Goal: Information Seeking & Learning: Learn about a topic

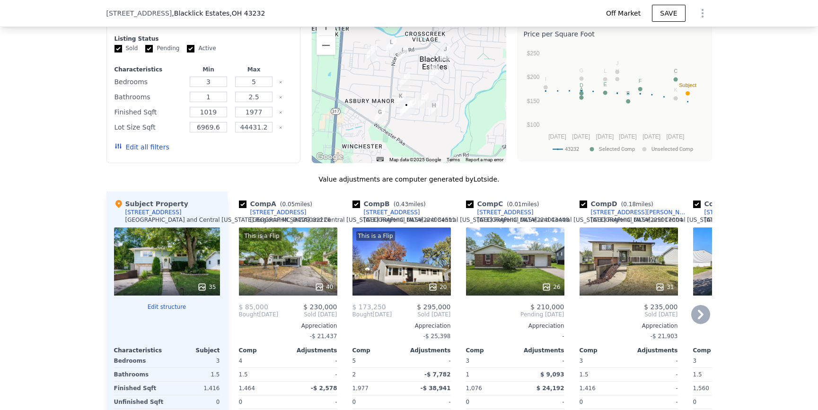
scroll to position [693, 0]
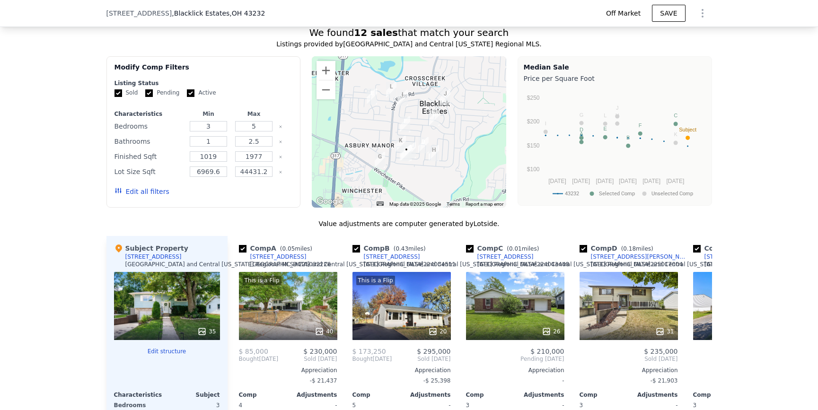
click at [406, 186] on div at bounding box center [409, 131] width 195 height 151
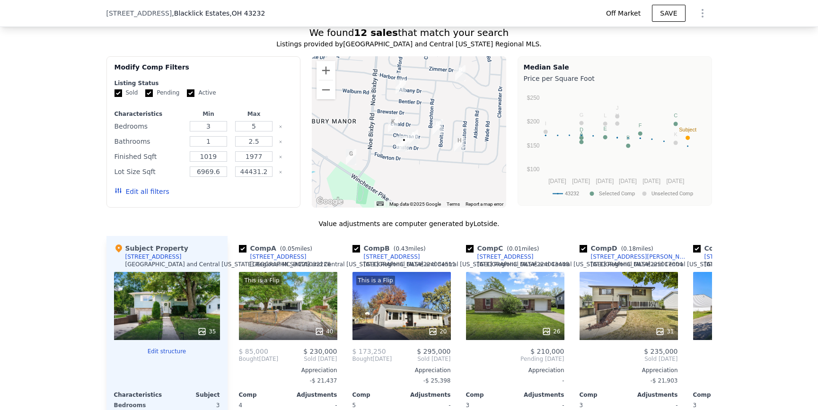
click at [406, 186] on div at bounding box center [409, 131] width 195 height 151
click at [406, 187] on div at bounding box center [409, 131] width 195 height 151
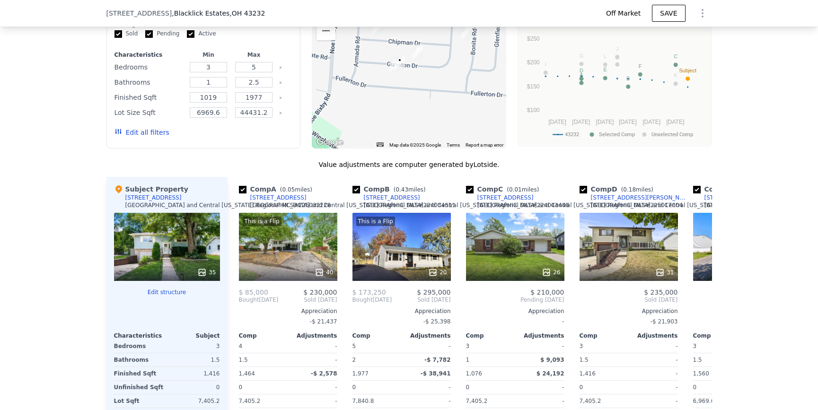
scroll to position [753, 0]
click at [390, 72] on img "5055 Gunston Drive" at bounding box center [395, 64] width 10 height 16
click at [390, 92] on div at bounding box center [409, 72] width 195 height 151
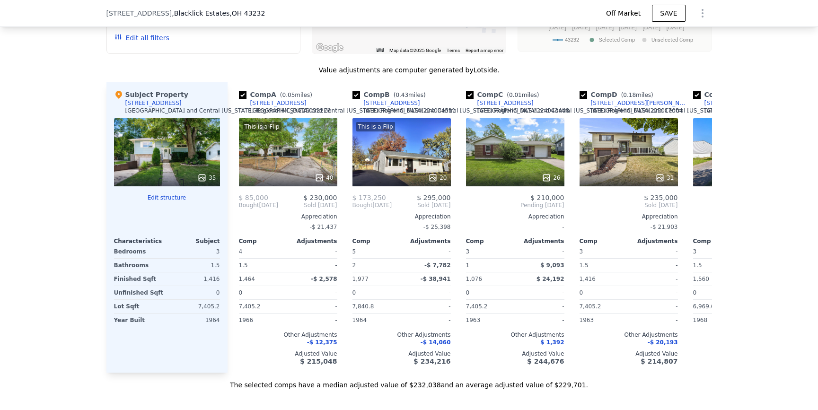
scroll to position [851, 0]
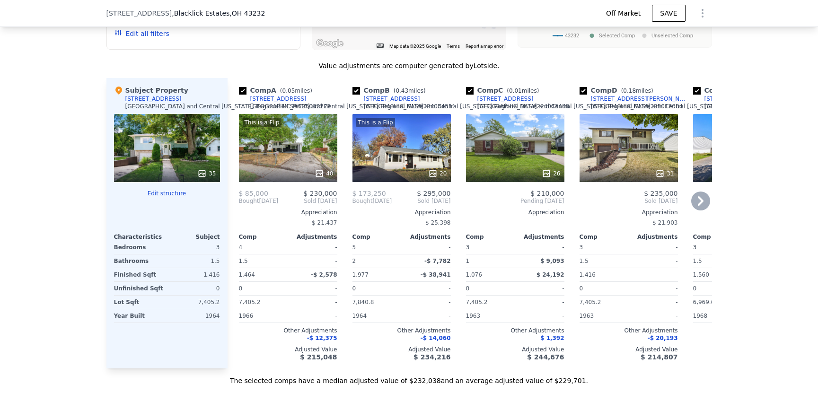
click at [319, 175] on div "This is a Flip 40" at bounding box center [288, 148] width 98 height 68
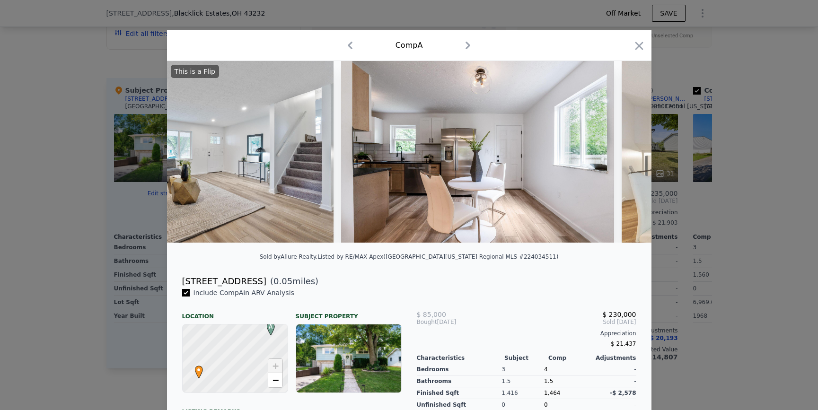
scroll to position [0, 1883]
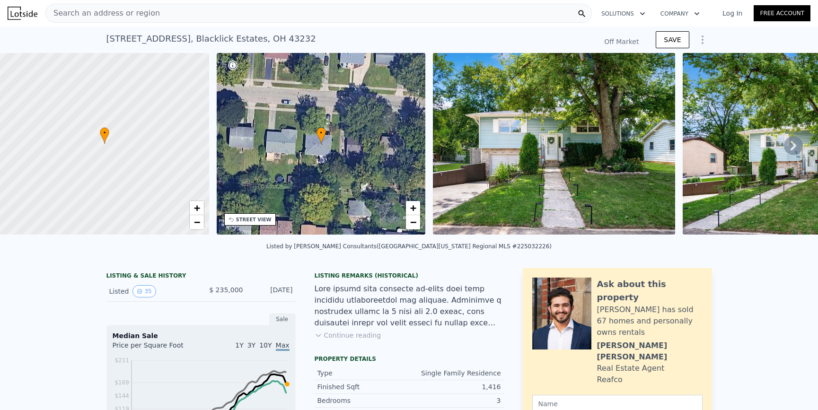
click at [266, 19] on div "Search an address or region" at bounding box center [318, 13] width 547 height 19
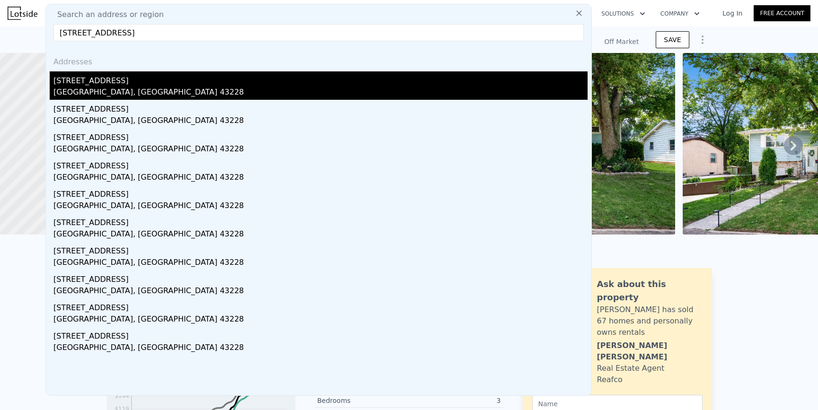
type input "[STREET_ADDRESS]"
click at [215, 79] on div "[STREET_ADDRESS]" at bounding box center [320, 78] width 534 height 15
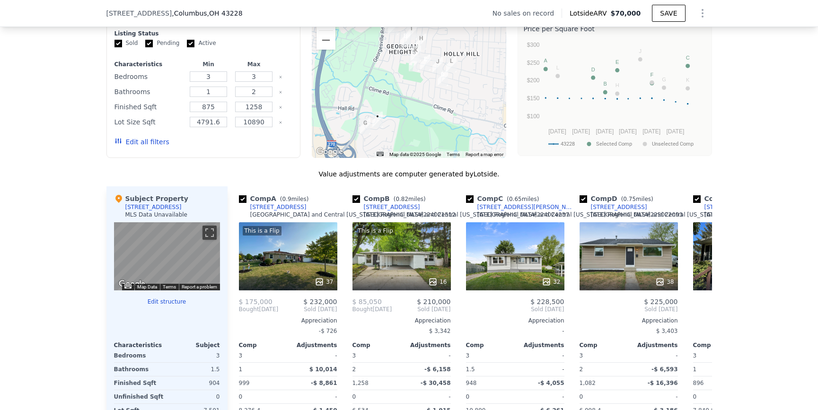
scroll to position [778, 0]
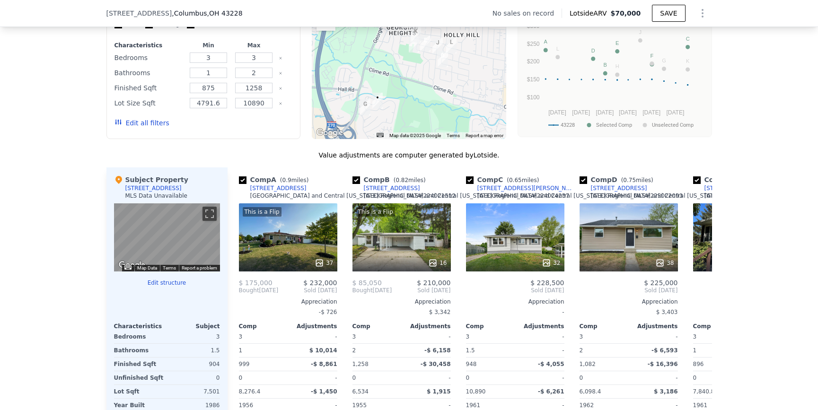
click at [366, 114] on img "4519 Hickory Wood Drive" at bounding box center [365, 107] width 10 height 16
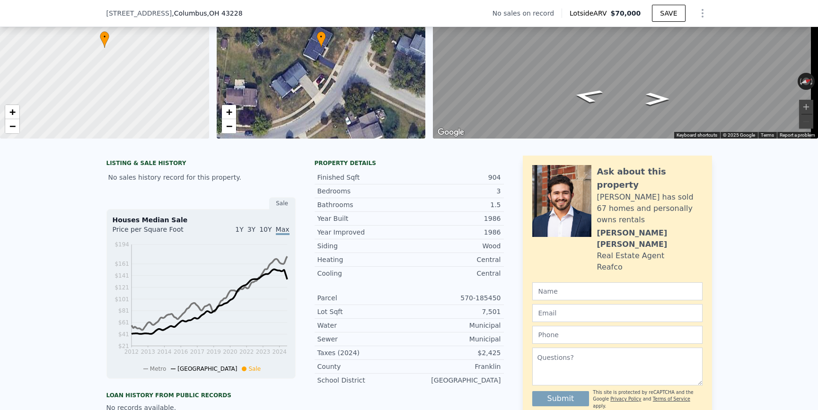
scroll to position [0, 0]
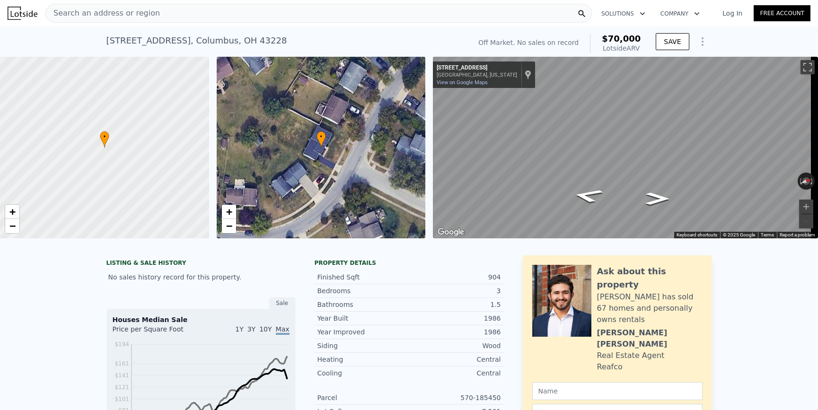
click at [270, 17] on div "Search an address or region" at bounding box center [318, 13] width 547 height 19
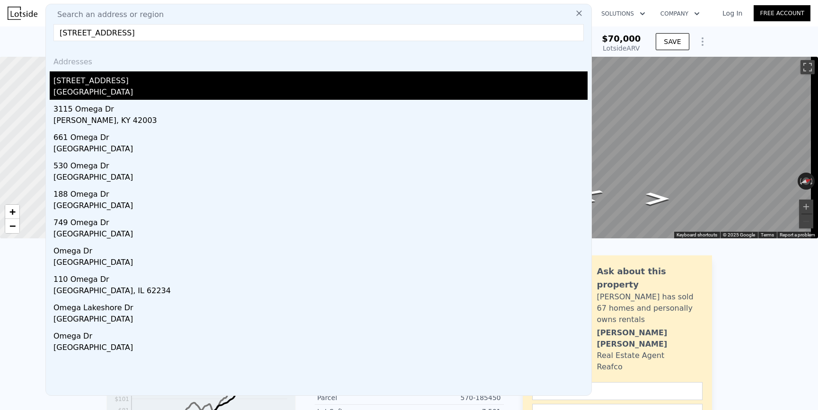
type input "[STREET_ADDRESS]"
click at [152, 81] on div "[STREET_ADDRESS]" at bounding box center [320, 78] width 534 height 15
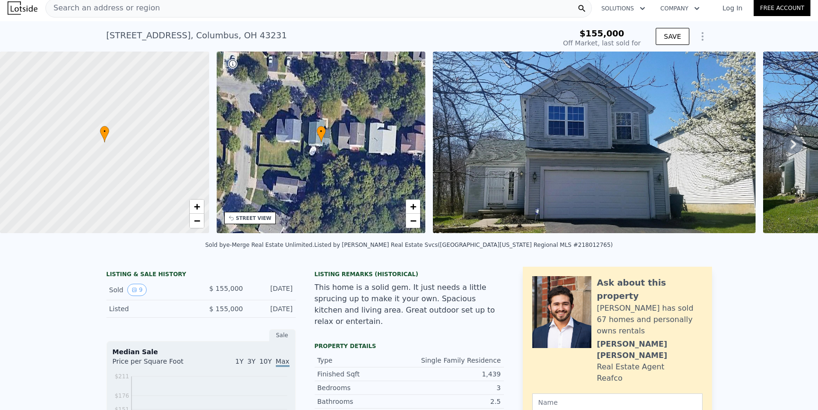
scroll to position [7, 0]
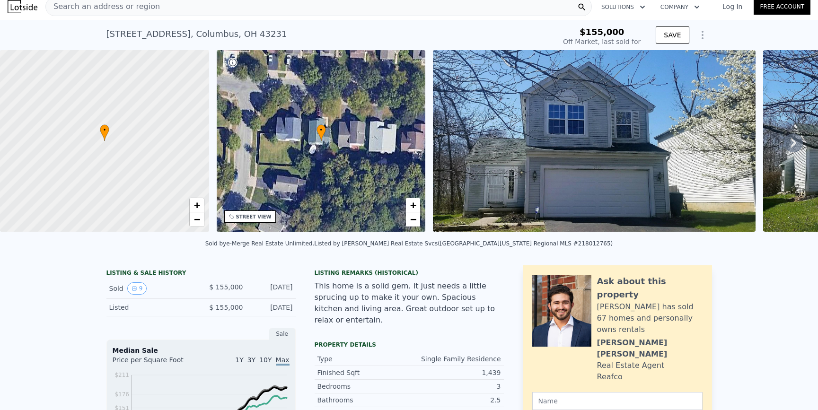
click at [697, 30] on icon "Show Options" at bounding box center [702, 34] width 11 height 11
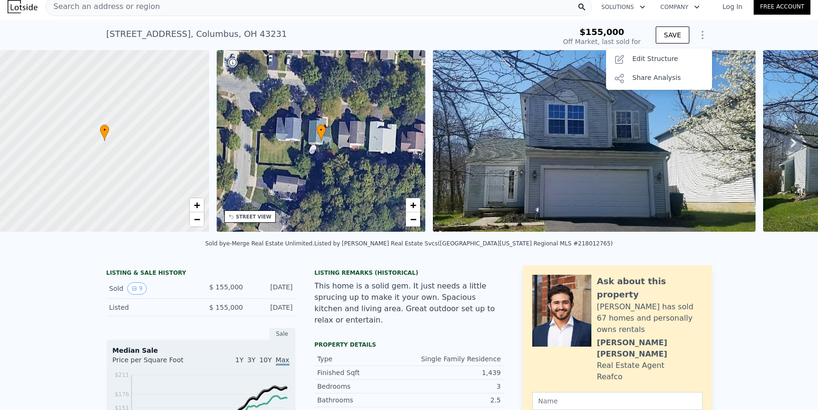
click at [433, 341] on div "Property details" at bounding box center [409, 345] width 189 height 8
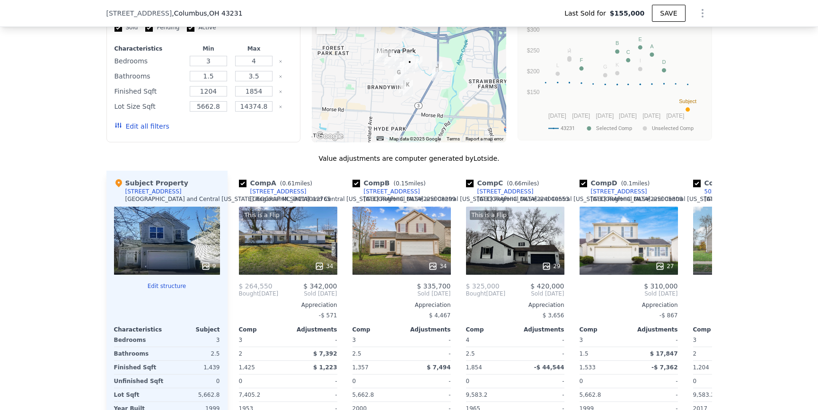
scroll to position [707, 0]
click at [405, 71] on img "3115 Omega Drive" at bounding box center [410, 65] width 10 height 16
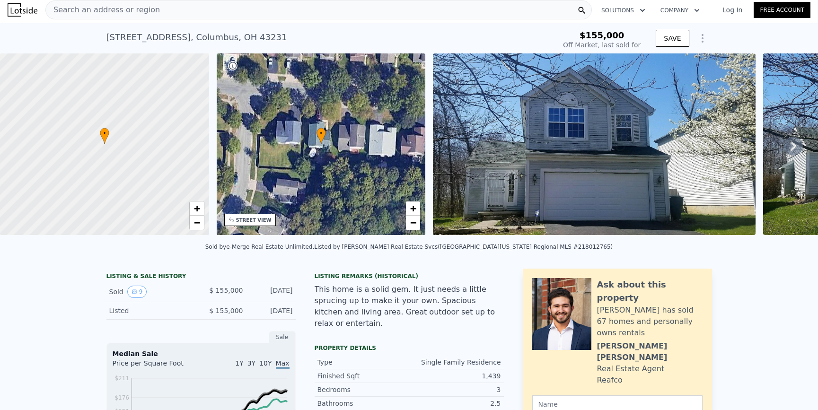
scroll to position [0, 0]
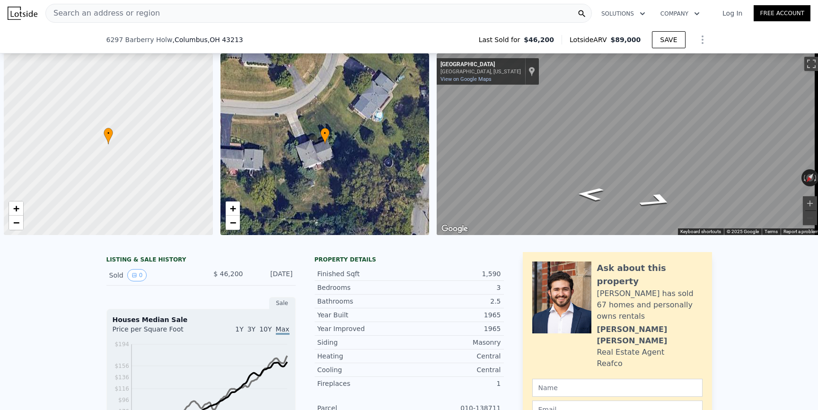
scroll to position [0, 4]
